Goal: Check status: Check status

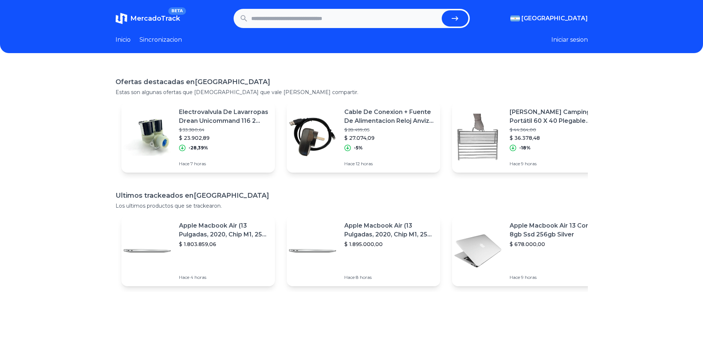
click at [290, 21] on input "text" at bounding box center [344, 18] width 187 height 16
type input "**********"
click at [442, 10] on button "submit" at bounding box center [455, 18] width 27 height 16
